Goal: Task Accomplishment & Management: Complete application form

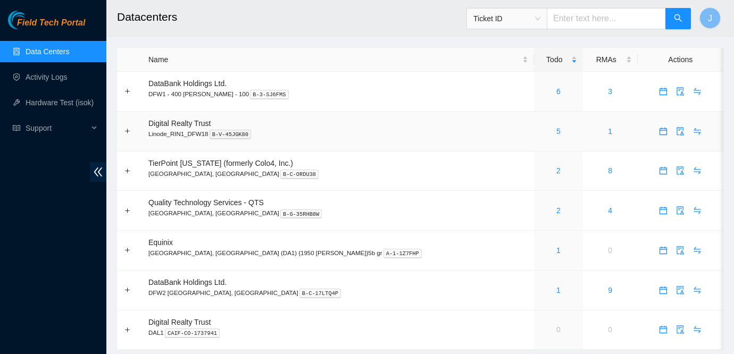
scroll to position [28, 0]
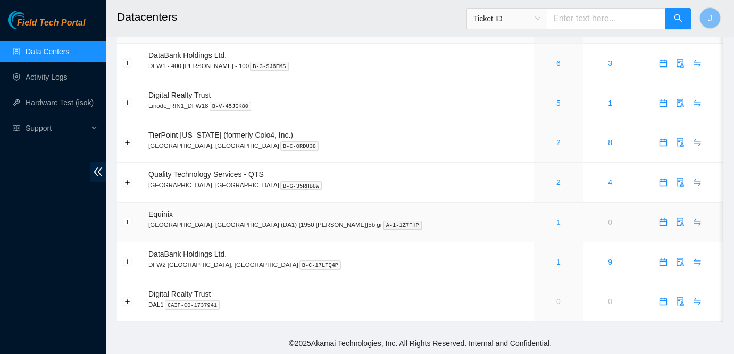
click at [556, 221] on link "1" at bounding box center [558, 222] width 4 height 9
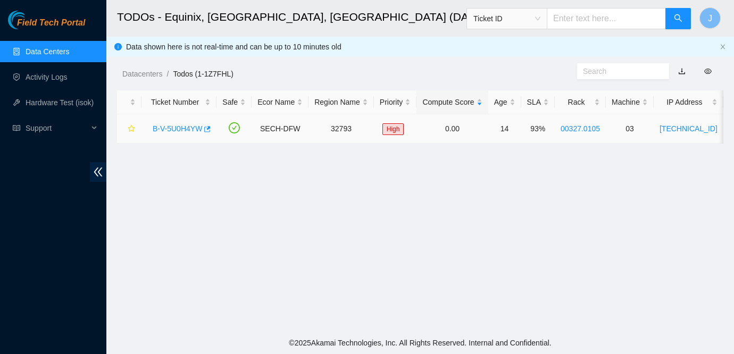
click at [173, 128] on link "B-V-5U0H4YW" at bounding box center [177, 128] width 49 height 9
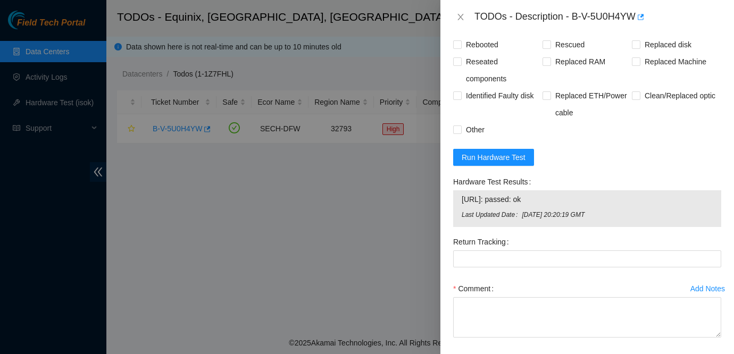
scroll to position [599, 0]
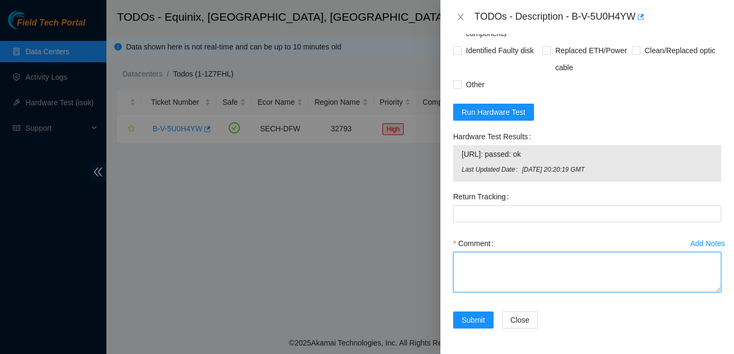
click at [525, 272] on textarea "Comment" at bounding box center [587, 272] width 268 height 40
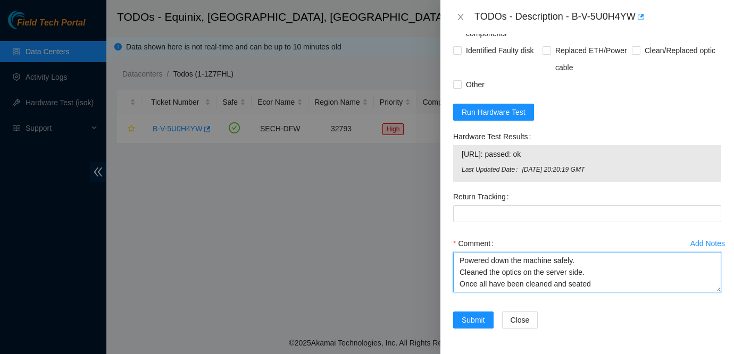
click at [476, 285] on textarea "Powered down the machine safely. Cleaned the optics on the server side. Once al…" at bounding box center [587, 272] width 268 height 40
click at [506, 286] on textarea "Powered down the machine safely. Cleaned the optics on the server side. Once al…" at bounding box center [587, 272] width 268 height 40
click at [658, 272] on textarea "Powered down the machine safely. Cleaned the optics on the server side. Once al…" at bounding box center [587, 272] width 268 height 40
click at [658, 280] on textarea "Powered down the machine safely. Cleaned the optics on the server side. Once al…" at bounding box center [587, 272] width 268 height 40
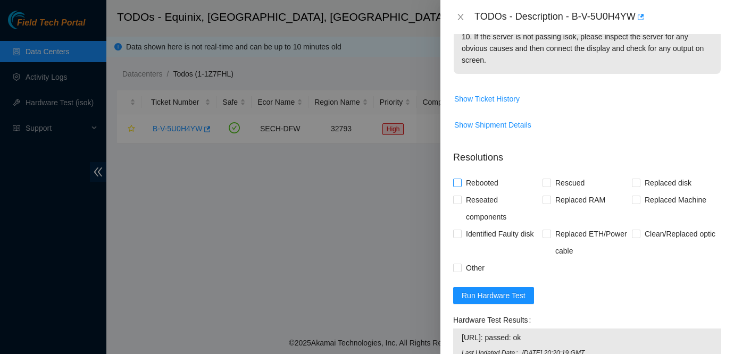
scroll to position [422, 0]
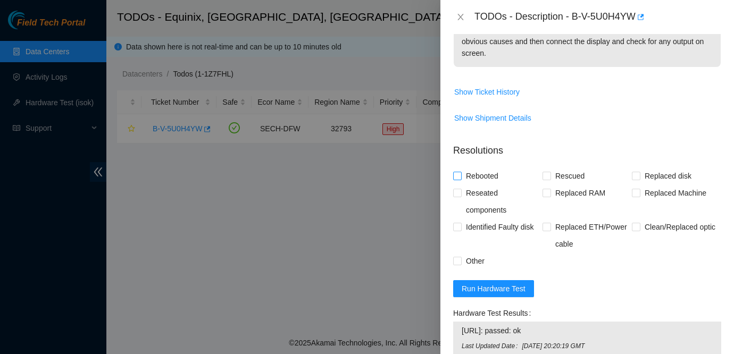
type textarea "Powered down the machine safely. Cleaned the optics on the server side. Once al…"
click at [483, 173] on span "Rebooted" at bounding box center [482, 175] width 41 height 17
click at [460, 173] on input "Rebooted" at bounding box center [456, 175] width 7 height 7
checkbox input "true"
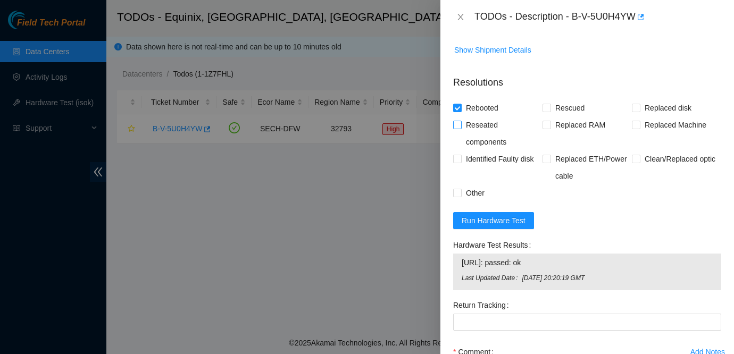
scroll to position [500, 0]
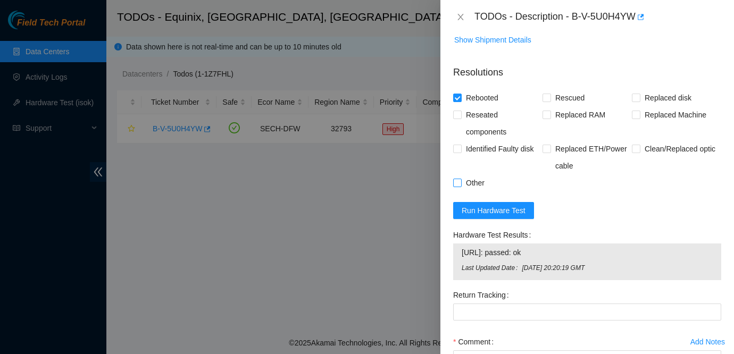
click at [474, 183] on span "Other" at bounding box center [475, 182] width 27 height 17
click at [460, 183] on input "Other" at bounding box center [456, 182] width 7 height 7
checkbox input "true"
click at [477, 121] on span "Reseated components" at bounding box center [502, 123] width 81 height 34
click at [460, 118] on input "Reseated components" at bounding box center [456, 114] width 7 height 7
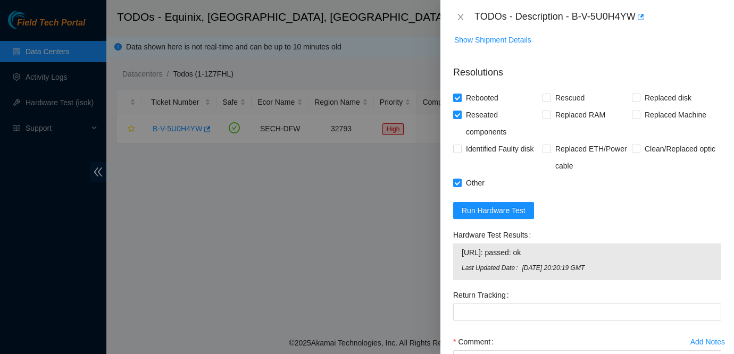
scroll to position [480, 0]
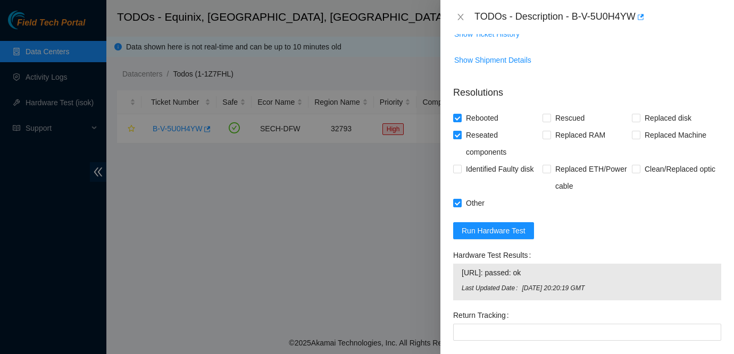
click at [484, 135] on span "Reseated components" at bounding box center [502, 144] width 81 height 34
click at [460, 135] on input "Reseated components" at bounding box center [456, 134] width 7 height 7
checkbox input "false"
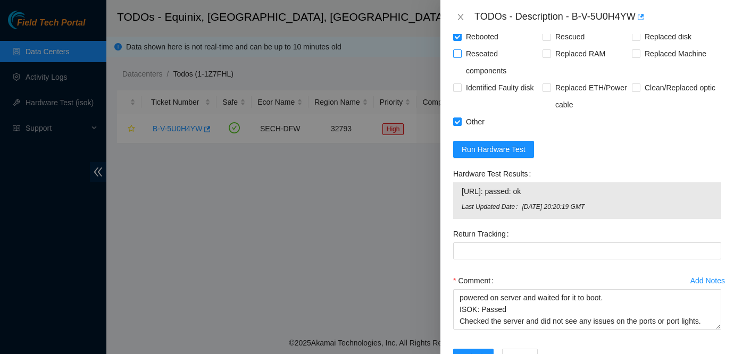
scroll to position [599, 0]
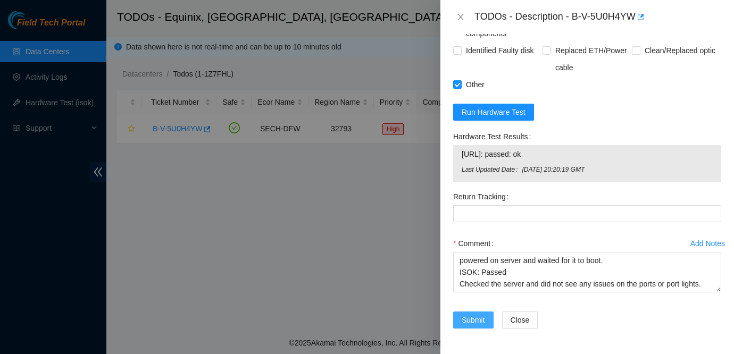
click at [480, 320] on span "Submit" at bounding box center [473, 320] width 23 height 12
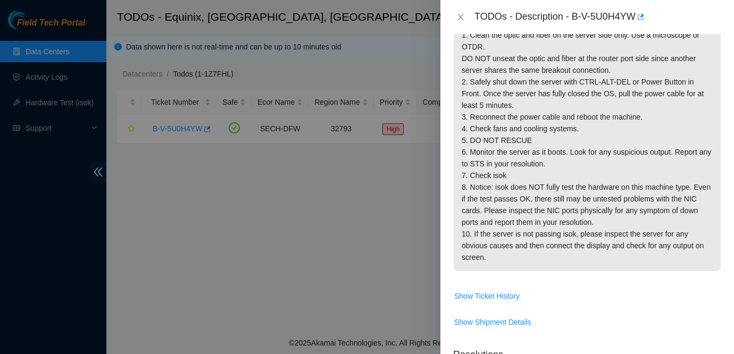
scroll to position [0, 0]
